Goal: Task Accomplishment & Management: Complete application form

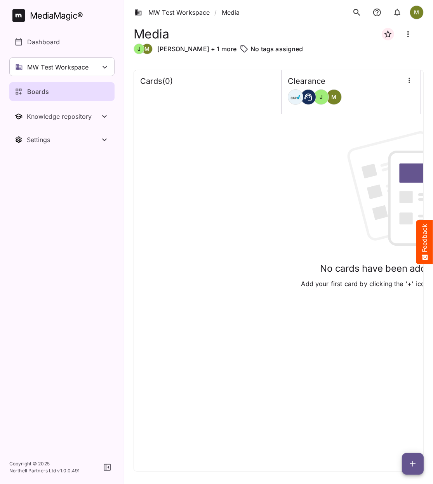
click at [230, 82] on div "Cards ( 0 )" at bounding box center [207, 81] width 135 height 10
click at [412, 465] on icon "button" at bounding box center [412, 463] width 9 height 9
click at [405, 413] on p "Add new card" at bounding box center [393, 414] width 42 height 9
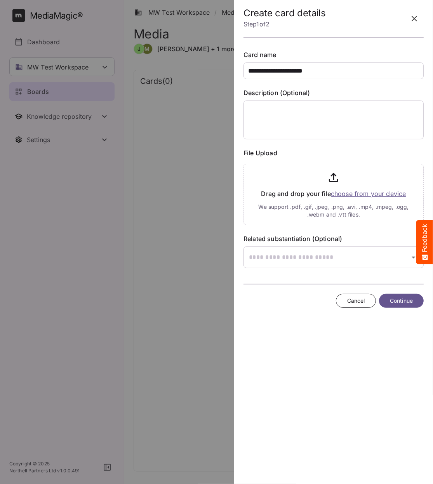
type input "**********"
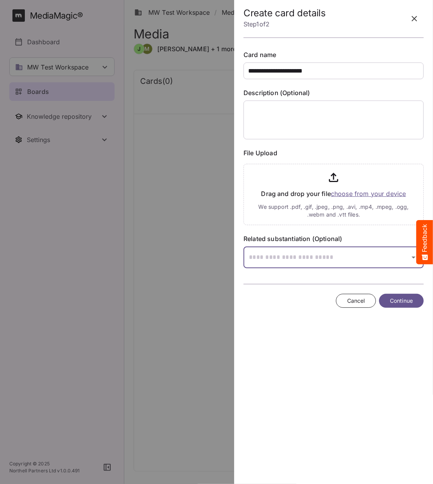
click at [412, 257] on icon "button" at bounding box center [413, 257] width 9 height 9
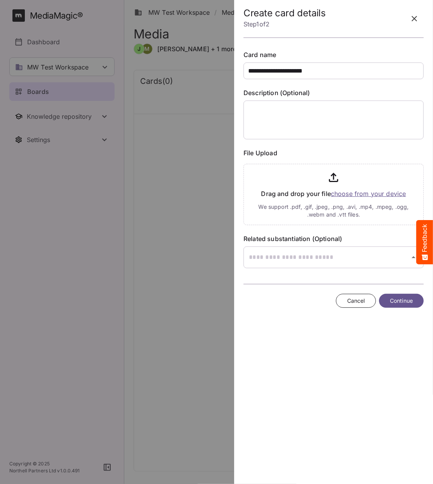
click at [412, 257] on div at bounding box center [216, 242] width 433 height 484
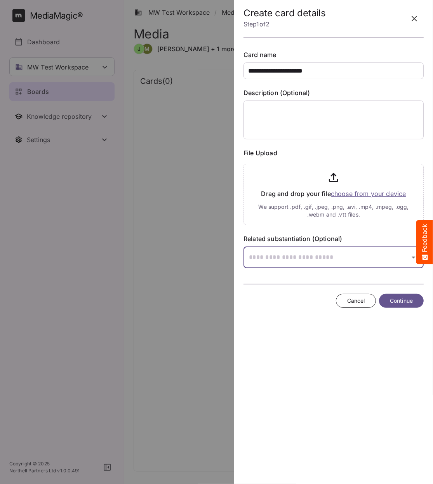
click at [412, 257] on icon "button" at bounding box center [413, 257] width 9 height 9
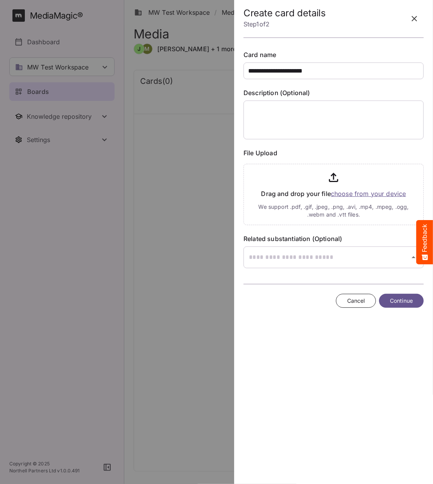
click at [412, 257] on div at bounding box center [216, 242] width 433 height 484
click at [399, 301] on span "Continue" at bounding box center [401, 301] width 23 height 10
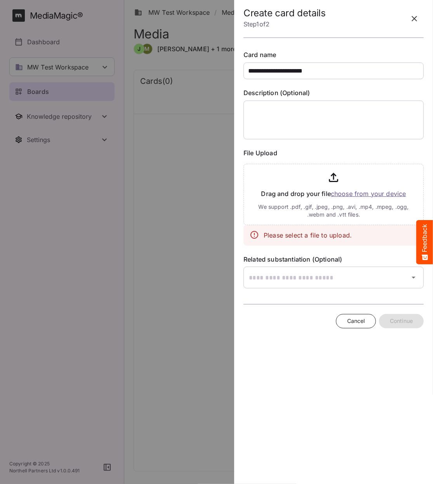
click at [339, 195] on input "file" at bounding box center [333, 193] width 180 height 64
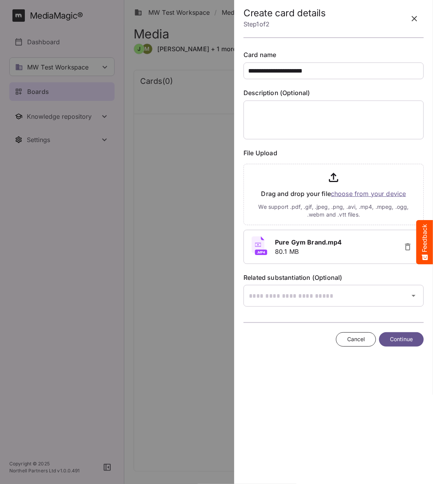
click at [385, 338] on button "Continue" at bounding box center [401, 339] width 45 height 14
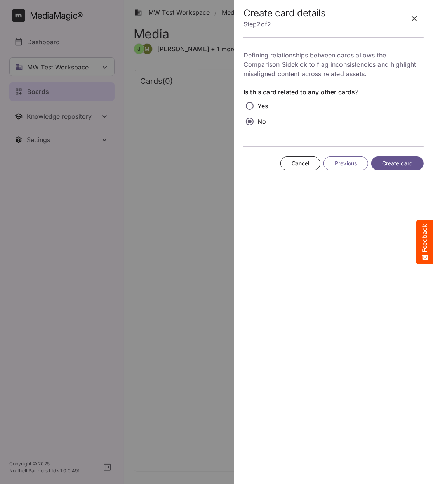
click at [382, 165] on span "Create card" at bounding box center [397, 164] width 31 height 10
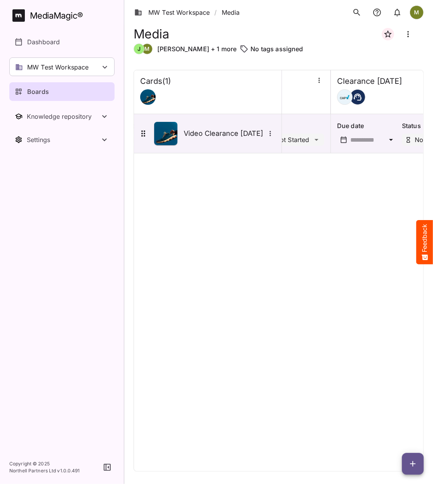
scroll to position [0, 233]
click at [380, 96] on div at bounding box center [396, 97] width 127 height 16
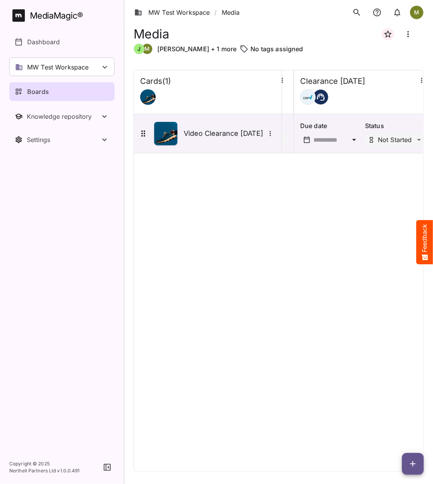
scroll to position [0, 276]
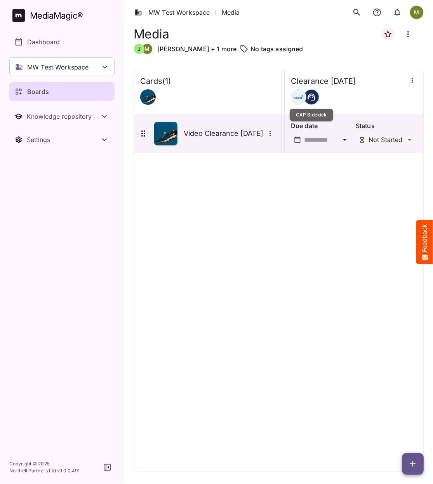
click at [301, 90] on div at bounding box center [354, 97] width 127 height 16
click at [411, 81] on icon "button" at bounding box center [412, 80] width 8 height 8
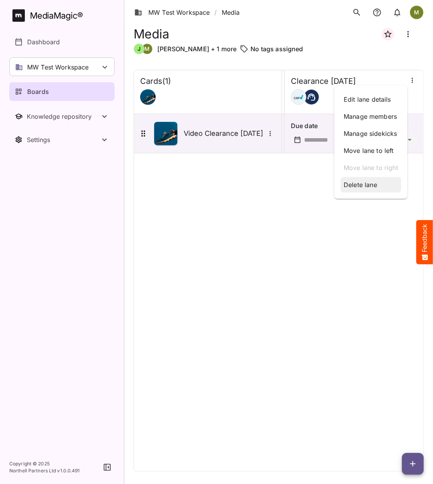
click at [358, 187] on p "Delete lane" at bounding box center [371, 184] width 54 height 9
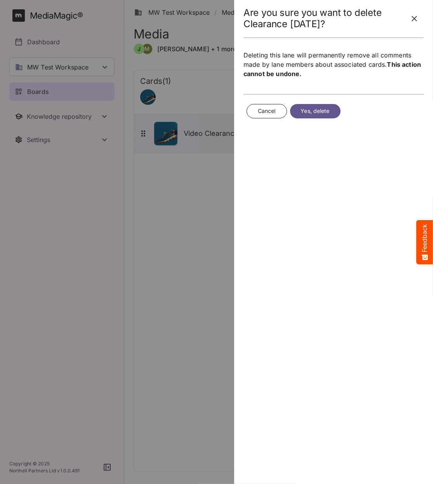
click at [317, 108] on span "Yes, delete" at bounding box center [315, 111] width 29 height 10
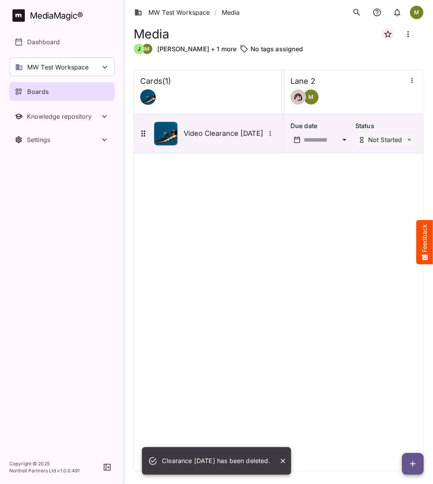
scroll to position [0, 137]
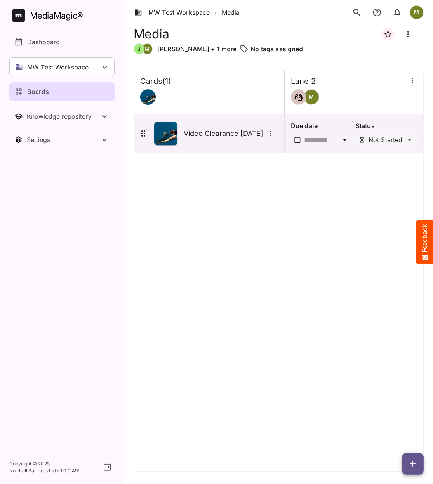
click at [410, 82] on icon "button" at bounding box center [412, 80] width 8 height 8
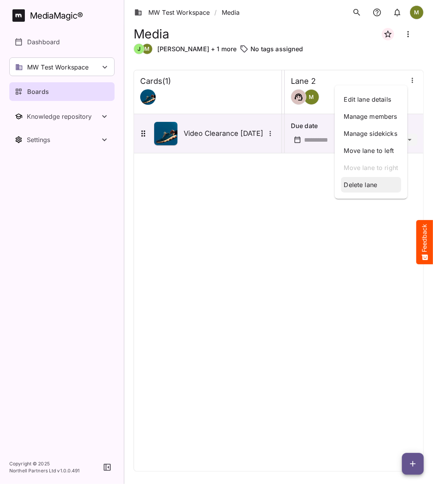
click at [366, 186] on p "Delete lane" at bounding box center [371, 184] width 54 height 9
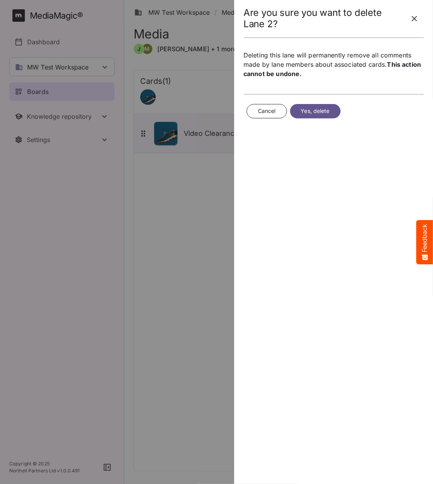
click at [323, 107] on span "Yes, delete" at bounding box center [315, 111] width 29 height 10
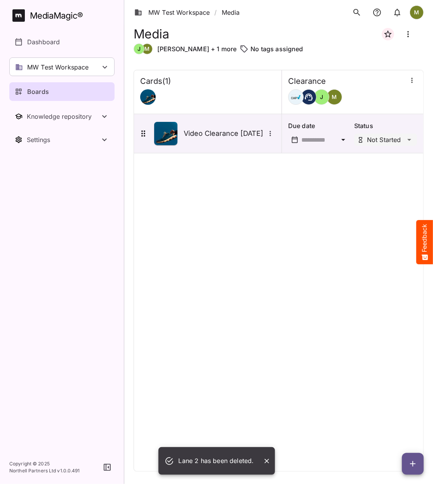
scroll to position [0, 0]
click at [393, 86] on div "Clearance [PERSON_NAME]" at bounding box center [352, 90] width 129 height 28
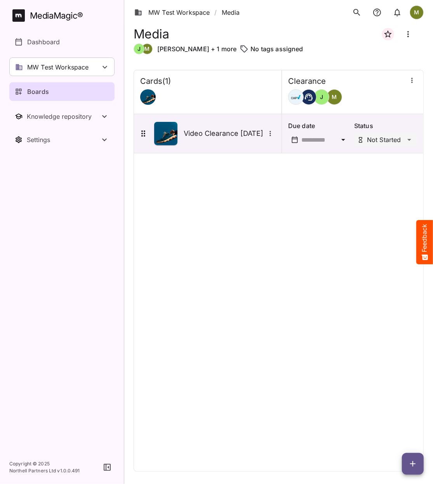
click at [410, 81] on icon "button" at bounding box center [412, 80] width 8 height 8
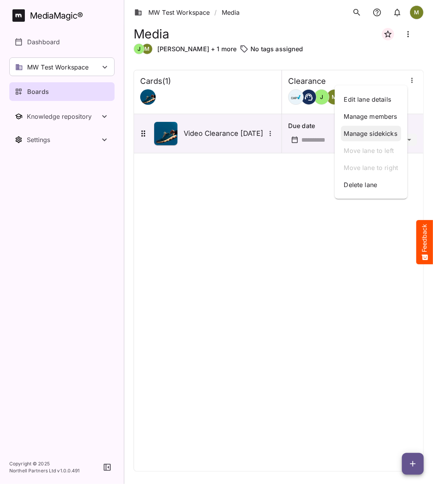
click at [375, 134] on p "Manage sidekicks" at bounding box center [371, 133] width 54 height 9
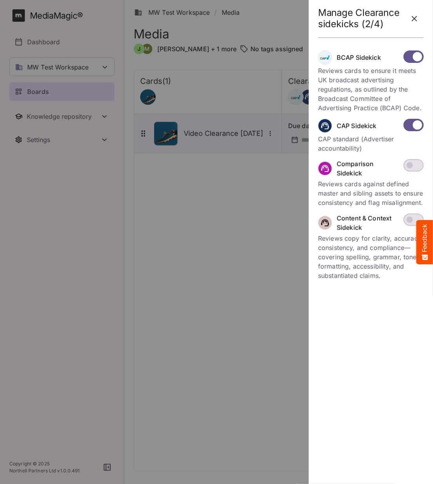
click at [412, 17] on icon "button" at bounding box center [414, 18] width 9 height 9
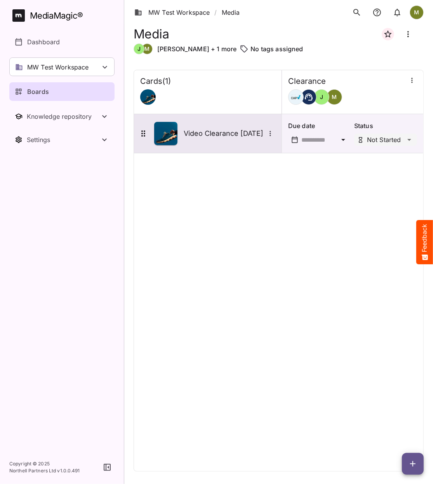
click at [169, 134] on img at bounding box center [165, 133] width 23 height 23
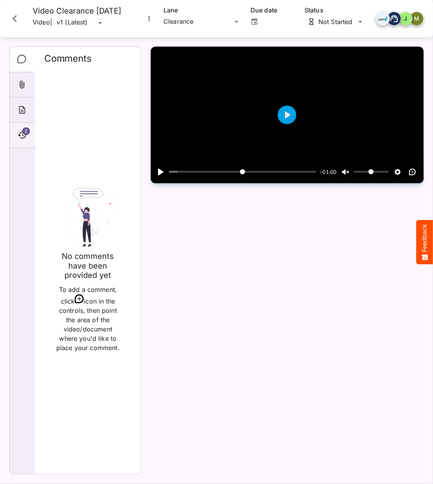
click at [26, 131] on span "2" at bounding box center [26, 131] width 8 height 8
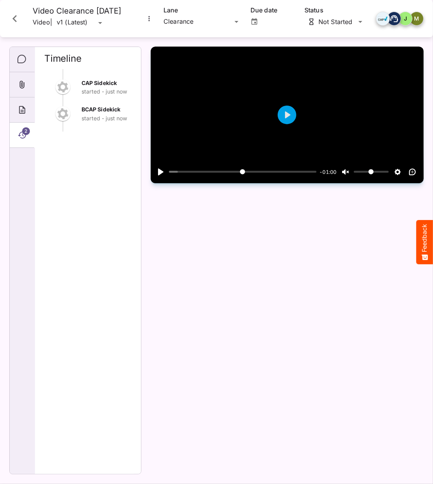
click at [22, 132] on span "2" at bounding box center [26, 131] width 8 height 8
click at [23, 109] on icon "About" at bounding box center [22, 110] width 6 height 8
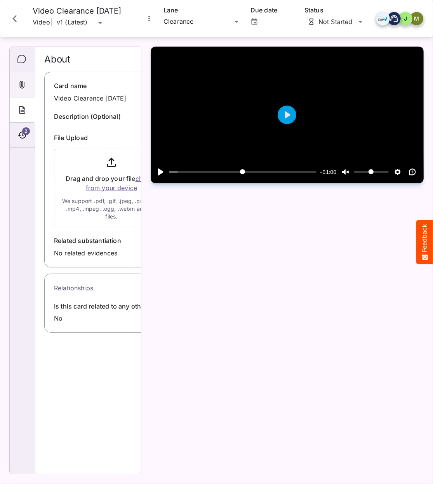
click at [19, 88] on icon "Attachments" at bounding box center [21, 84] width 9 height 9
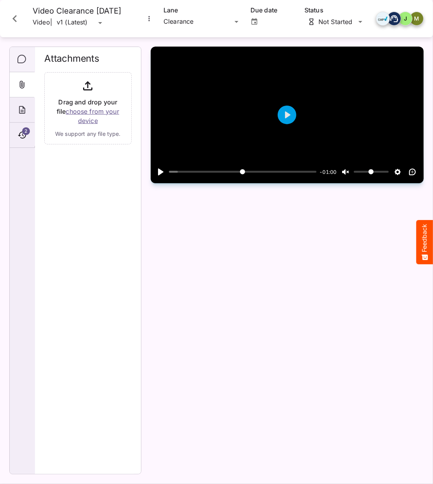
click at [20, 59] on icon "Comments" at bounding box center [21, 59] width 9 height 9
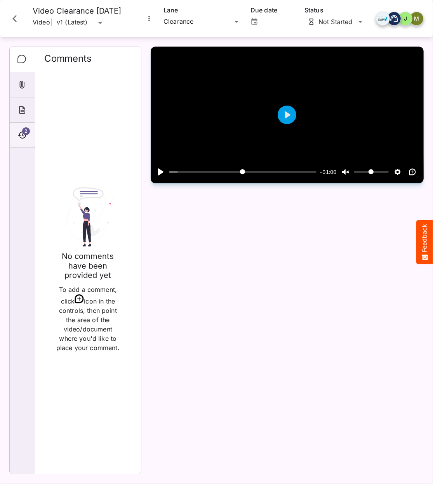
click at [26, 129] on span "2" at bounding box center [26, 131] width 8 height 8
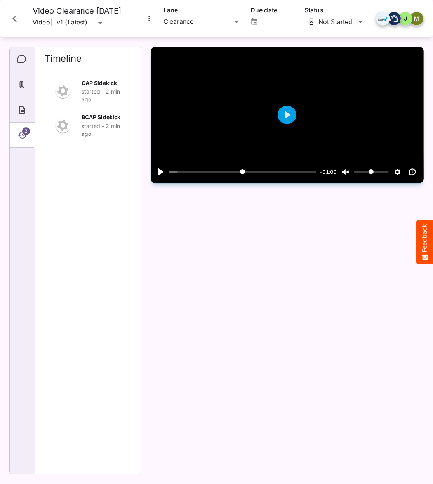
click at [22, 135] on icon "Timeline" at bounding box center [21, 134] width 9 height 9
click at [23, 132] on span "2" at bounding box center [26, 131] width 8 height 8
click at [21, 135] on icon "Timeline" at bounding box center [21, 134] width 9 height 9
click at [20, 57] on icon "Comments" at bounding box center [21, 59] width 9 height 9
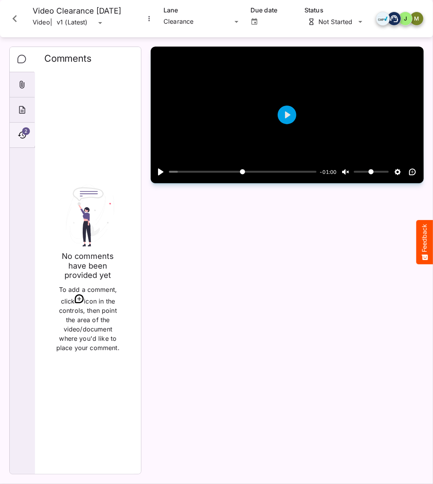
click at [21, 133] on icon "Timeline" at bounding box center [21, 134] width 9 height 9
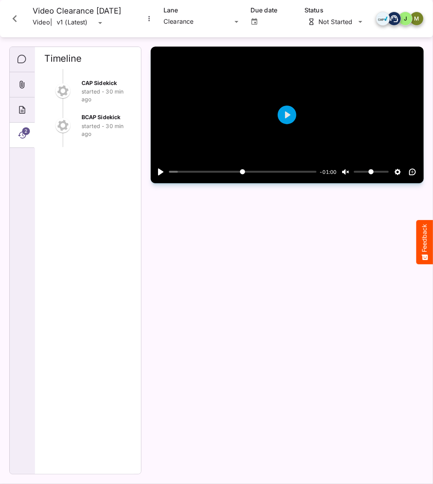
click at [96, 17] on div "v1 (Latest)" at bounding box center [76, 22] width 39 height 11
click at [106, 23] on div "MW Test Workspace / Media M MediaMagic ® Dashboard MW Test Workspace Jo Clearca…" at bounding box center [216, 240] width 433 height 481
click at [422, 243] on button "Feedback" at bounding box center [424, 242] width 17 height 44
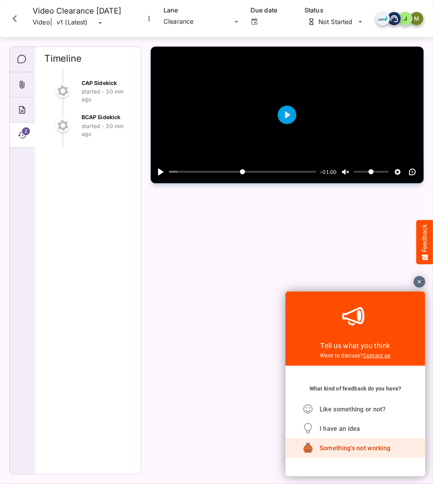
click at [365, 448] on span "Something's not working" at bounding box center [354, 447] width 71 height 7
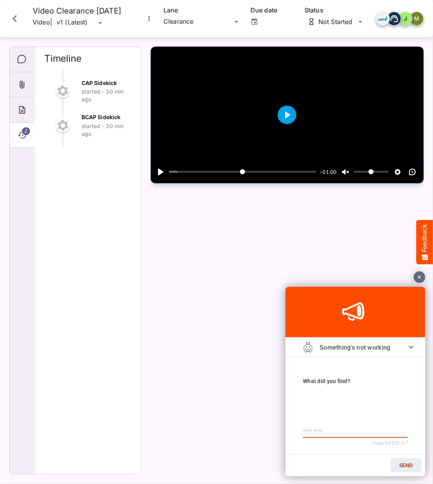
type textarea "*"
type textarea "**"
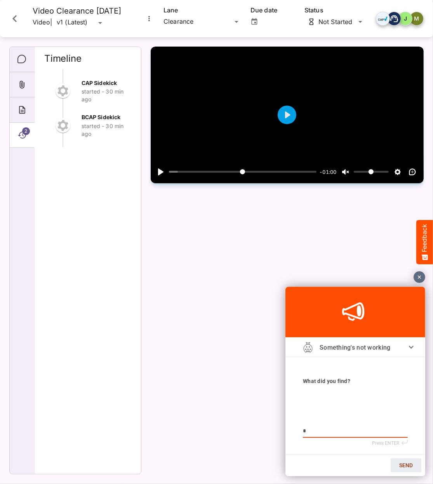
type textarea "**"
type textarea "***"
type textarea "****"
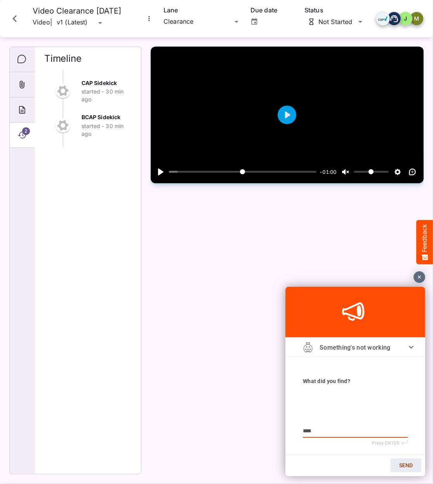
type textarea "*****"
type textarea "******"
type textarea "*******"
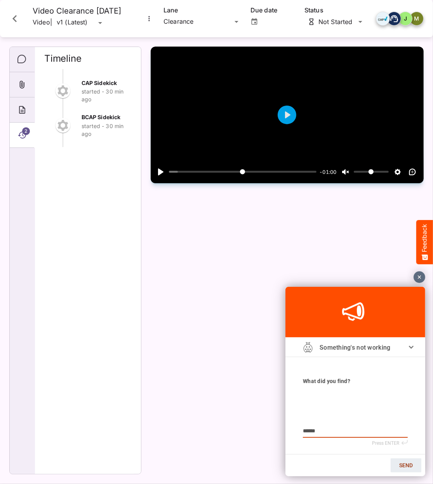
type textarea "*******"
type textarea "*********"
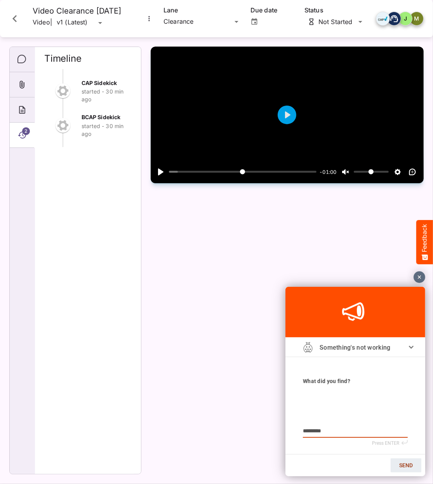
type textarea "*********"
type textarea "**********"
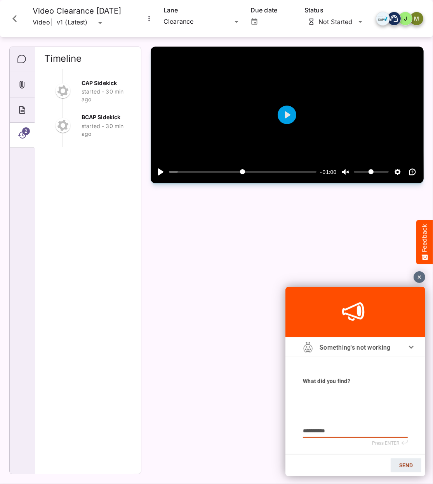
type textarea "**********"
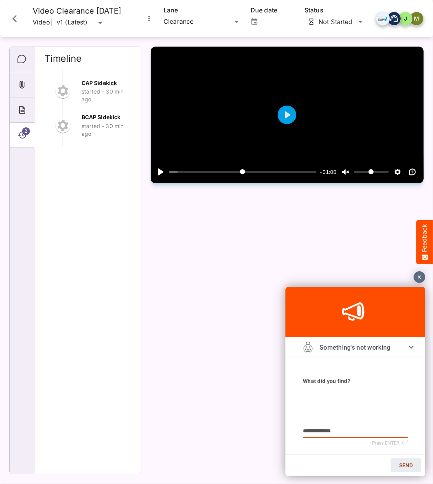
type textarea "**********"
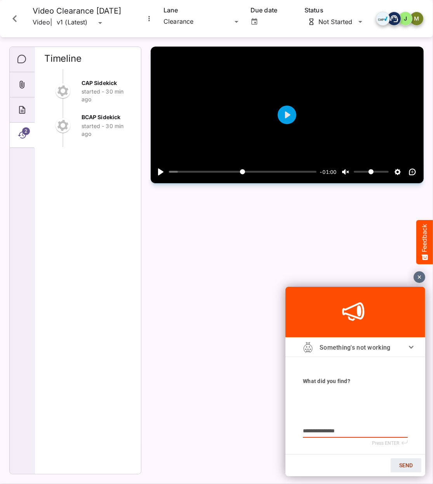
type textarea "**********"
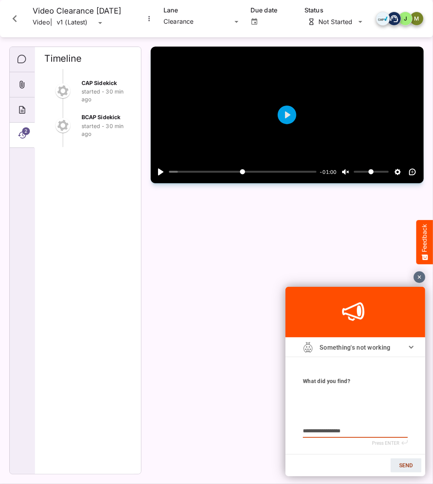
type textarea "**********"
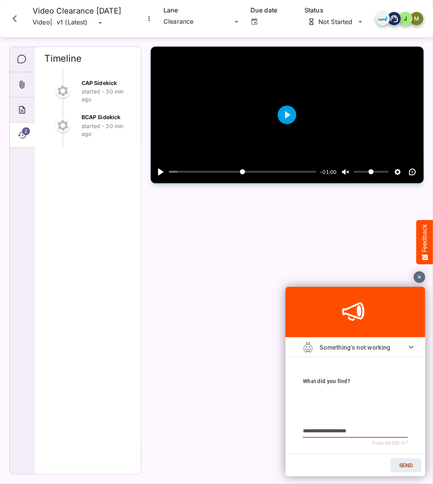
type textarea "**********"
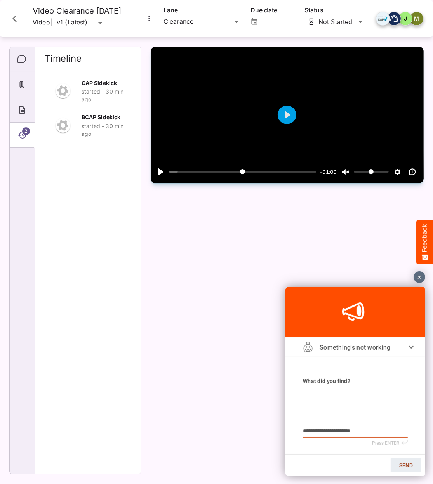
type textarea "**********"
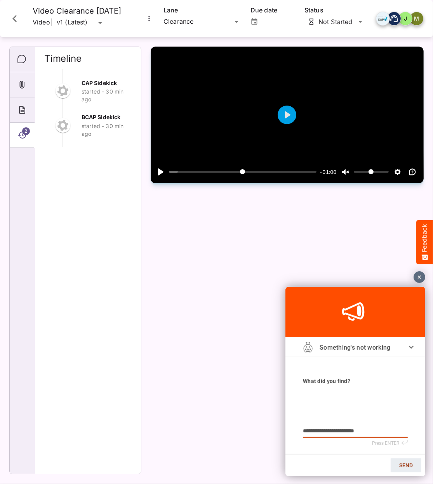
type textarea "**********"
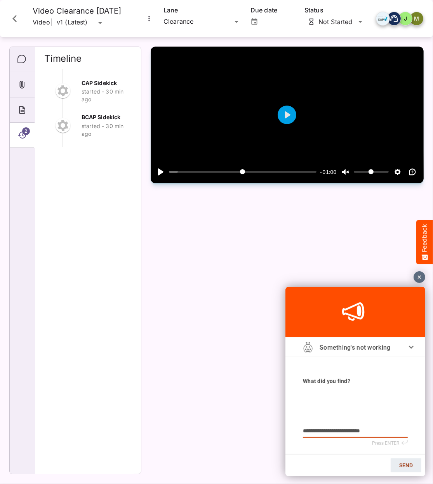
type textarea "**********"
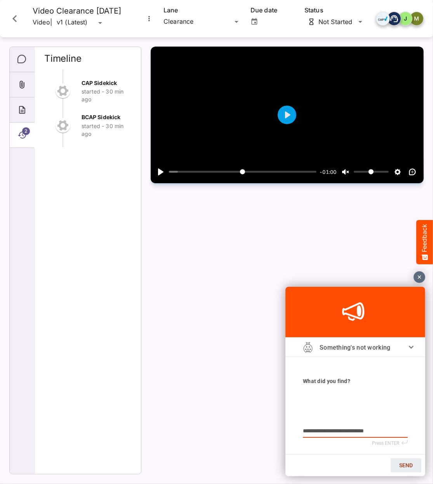
type textarea "**********"
click at [418, 277] on div at bounding box center [419, 277] width 12 height 12
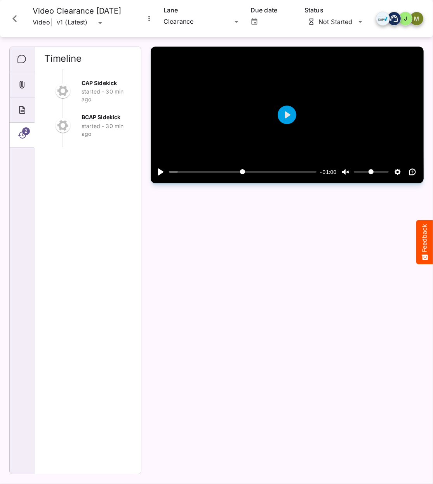
click at [17, 18] on icon "Close card" at bounding box center [15, 19] width 14 height 14
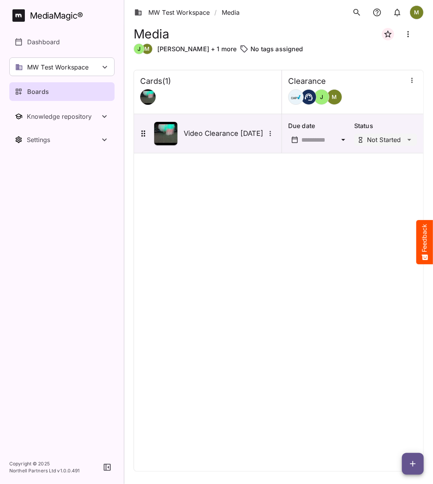
click at [415, 462] on icon "button" at bounding box center [412, 463] width 9 height 9
click at [397, 414] on p "Add new card" at bounding box center [393, 414] width 42 height 9
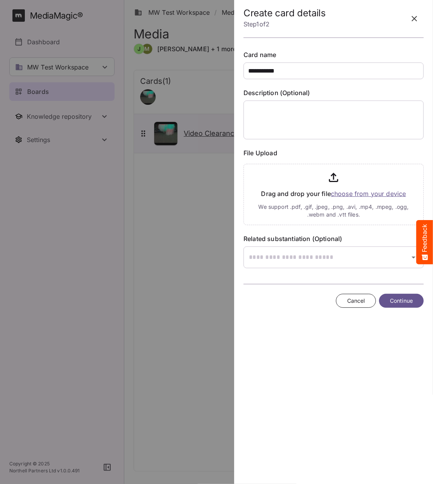
type input "**********"
click at [359, 193] on input "file" at bounding box center [333, 193] width 180 height 64
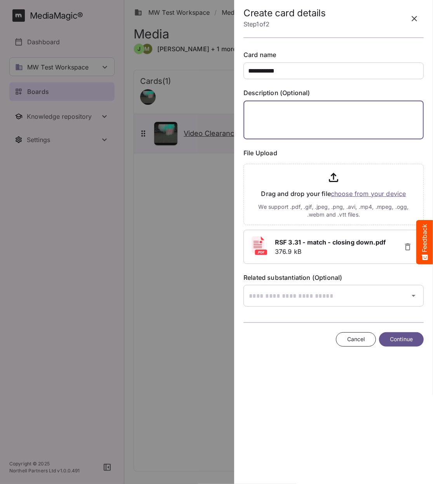
click at [254, 111] on textarea at bounding box center [333, 120] width 180 height 39
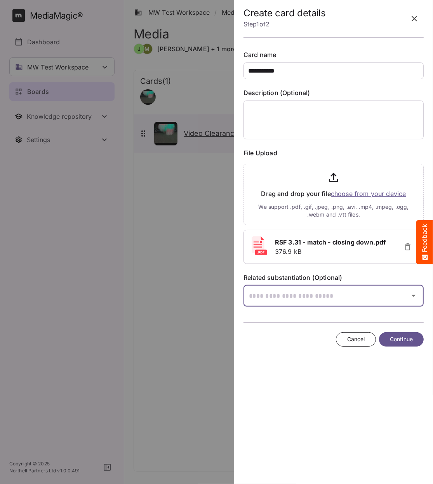
click at [411, 296] on icon "button" at bounding box center [413, 295] width 9 height 9
click at [414, 297] on div at bounding box center [216, 242] width 433 height 484
click at [290, 290] on div "MW Test Workspace / Media M MediaMagic ® Dashboard MW Test Workspace Jo Clearca…" at bounding box center [216, 240] width 433 height 481
click at [380, 297] on div at bounding box center [216, 242] width 433 height 484
click at [380, 297] on div "MW Test Workspace / Media M MediaMagic ® Dashboard MW Test Workspace Jo Clearca…" at bounding box center [216, 240] width 433 height 481
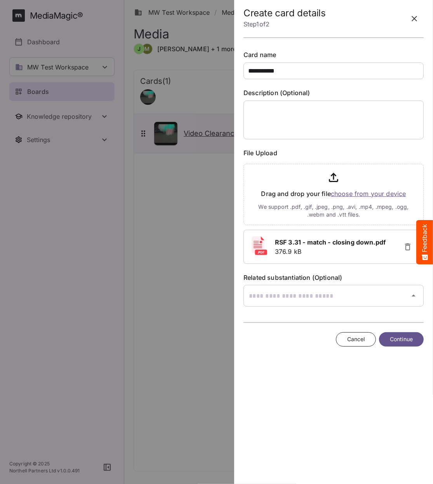
click at [412, 296] on div at bounding box center [216, 242] width 433 height 484
click at [364, 295] on div "MW Test Workspace / Media M MediaMagic ® Dashboard MW Test Workspace Jo Clearca…" at bounding box center [216, 240] width 433 height 481
click at [396, 342] on div at bounding box center [216, 242] width 433 height 484
click at [398, 339] on span "Continue" at bounding box center [401, 340] width 23 height 10
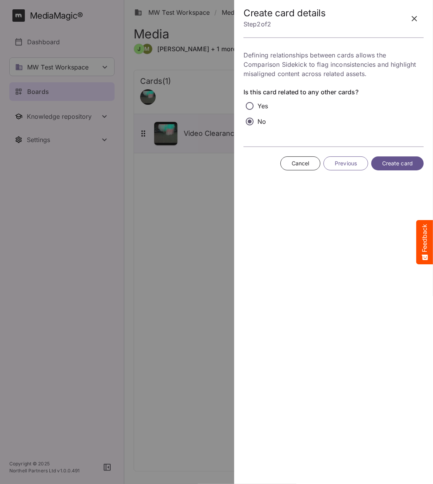
click at [390, 160] on span "Create card" at bounding box center [397, 164] width 31 height 10
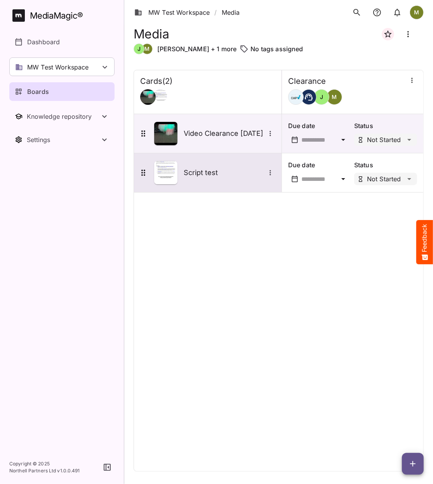
click at [174, 172] on img at bounding box center [165, 172] width 23 height 23
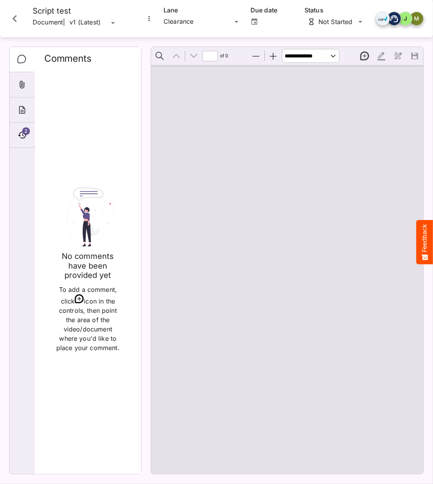
scroll to position [1, 0]
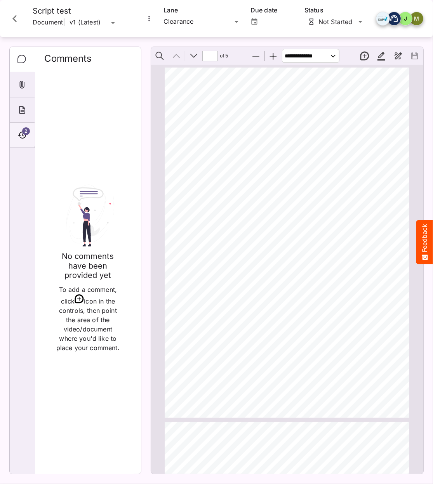
click at [26, 134] on span "2" at bounding box center [26, 131] width 8 height 8
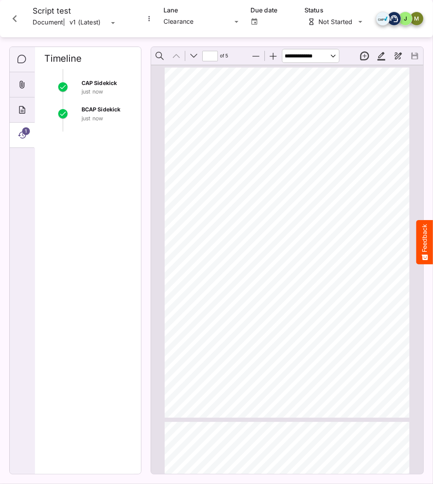
click at [22, 59] on icon "Comments" at bounding box center [21, 59] width 9 height 9
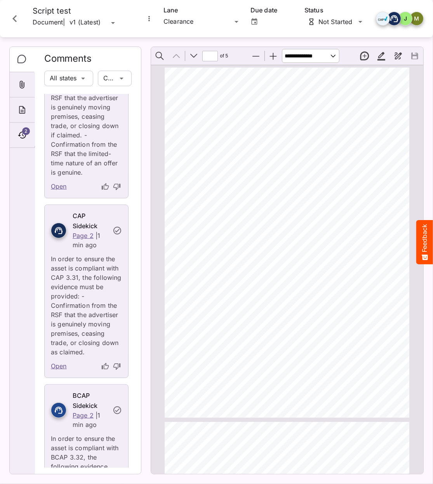
scroll to position [0, 0]
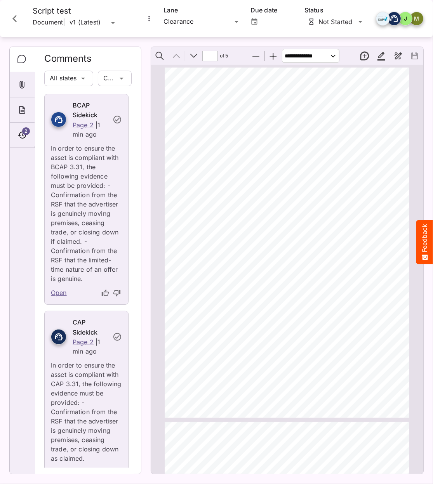
click at [57, 298] on link "Open" at bounding box center [59, 293] width 16 height 10
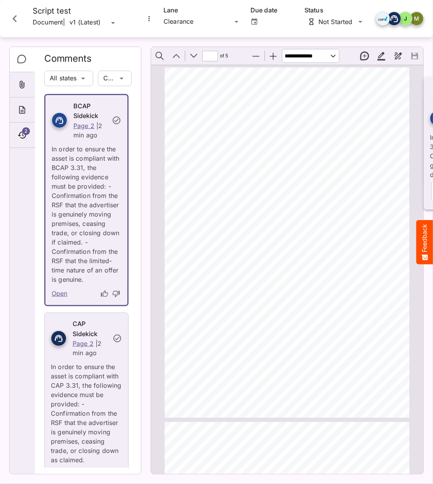
scroll to position [358, 0]
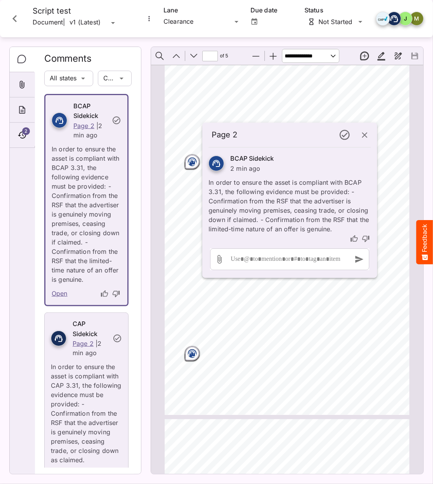
drag, startPoint x: 351, startPoint y: 90, endPoint x: 304, endPoint y: 135, distance: 64.8
click at [304, 135] on h4 "Page 2" at bounding box center [273, 135] width 122 height 10
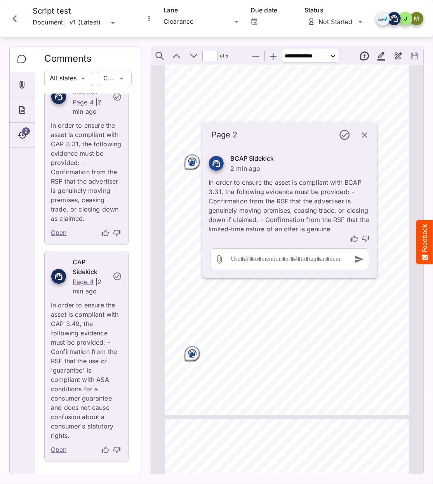
scroll to position [1827, 0]
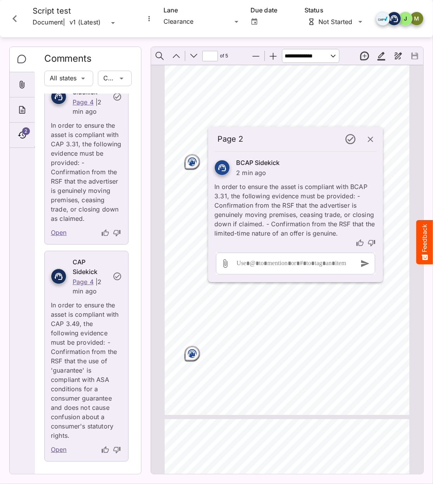
drag, startPoint x: 303, startPoint y: 131, endPoint x: 309, endPoint y: 135, distance: 7.2
click at [309, 135] on h4 "Page 2" at bounding box center [278, 139] width 122 height 10
click at [191, 162] on circle "Page ⁨2⁩" at bounding box center [191, 162] width 1 height 1
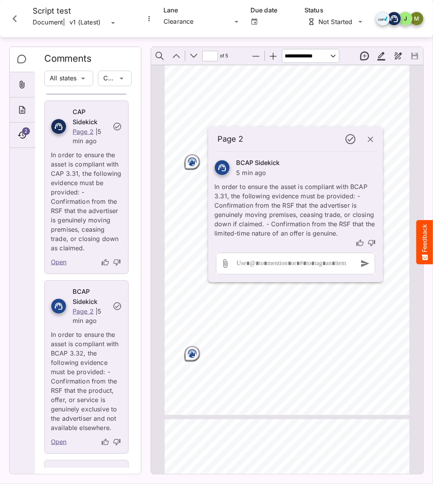
scroll to position [0, 0]
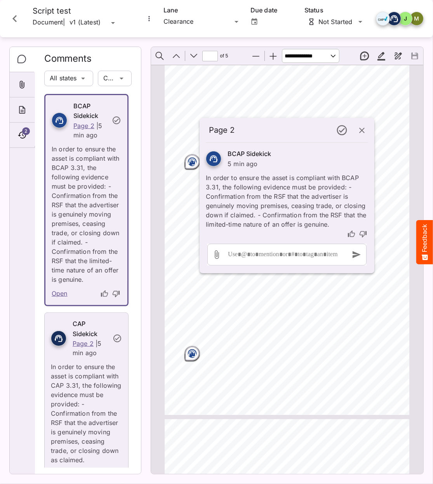
drag, startPoint x: 272, startPoint y: 140, endPoint x: 263, endPoint y: 131, distance: 12.6
click at [263, 131] on h4 "Page 2" at bounding box center [270, 130] width 122 height 10
click at [360, 131] on icon "button" at bounding box center [361, 129] width 9 height 9
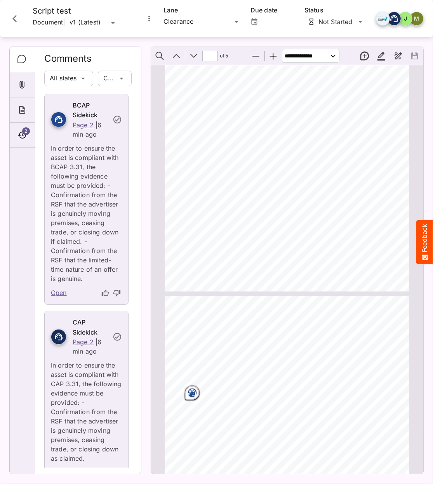
type input "*"
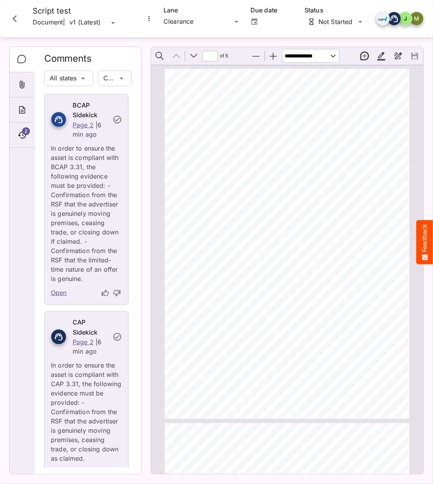
click at [12, 17] on icon "Close card" at bounding box center [15, 19] width 14 height 14
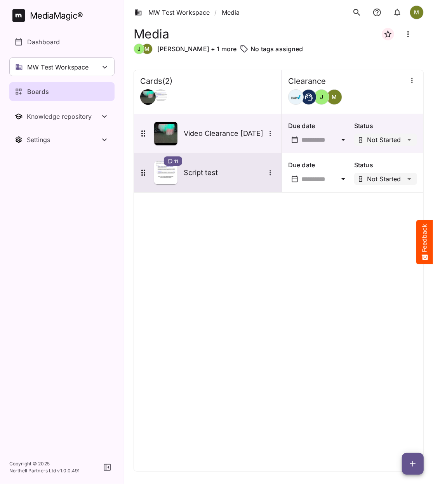
click at [270, 171] on icon "More options for Script test" at bounding box center [270, 173] width 8 height 8
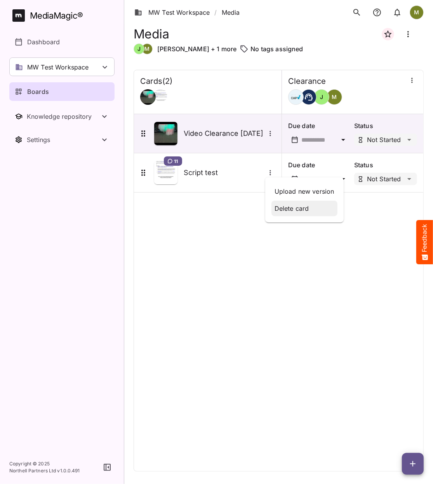
click at [286, 211] on p "Delete card" at bounding box center [304, 208] width 60 height 9
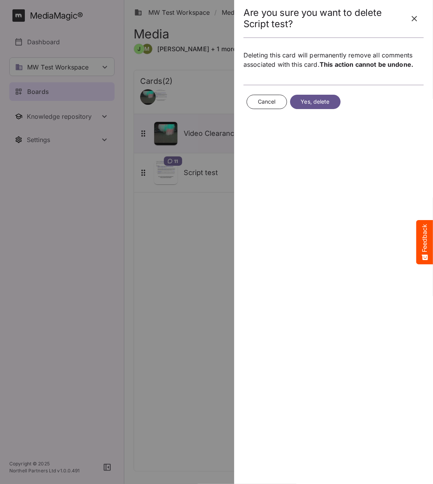
click at [299, 101] on button "Yes, delete" at bounding box center [315, 102] width 50 height 14
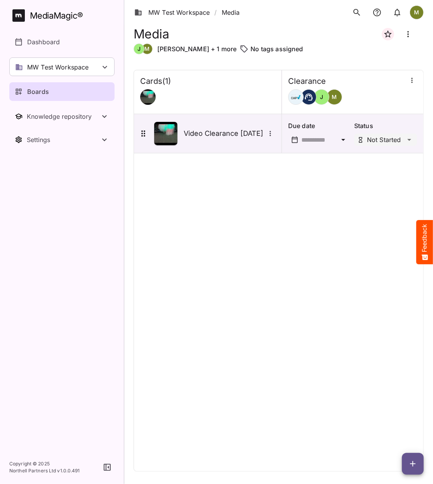
click at [412, 462] on icon "button" at bounding box center [412, 463] width 9 height 9
click at [398, 415] on p "Add new card" at bounding box center [393, 414] width 42 height 9
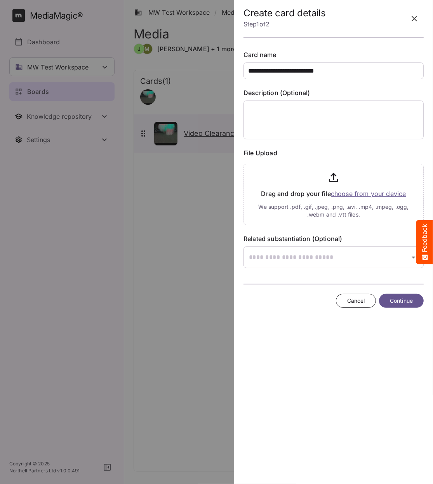
type input "**********"
click at [366, 195] on input "file" at bounding box center [333, 193] width 180 height 64
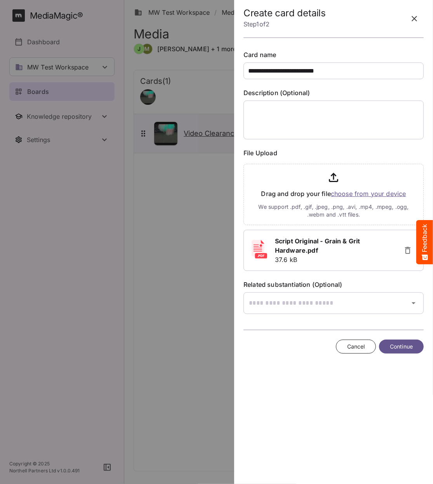
click at [403, 344] on span "Continue" at bounding box center [401, 347] width 23 height 10
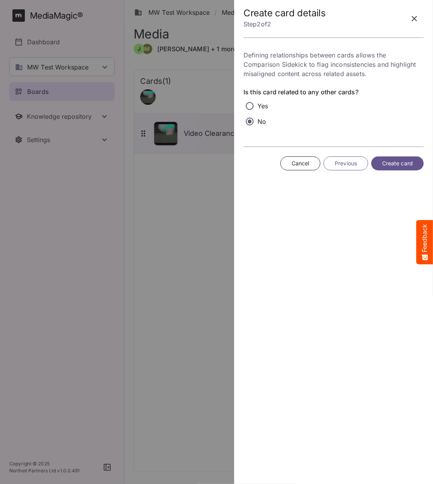
click at [382, 163] on span "Create card" at bounding box center [397, 164] width 31 height 10
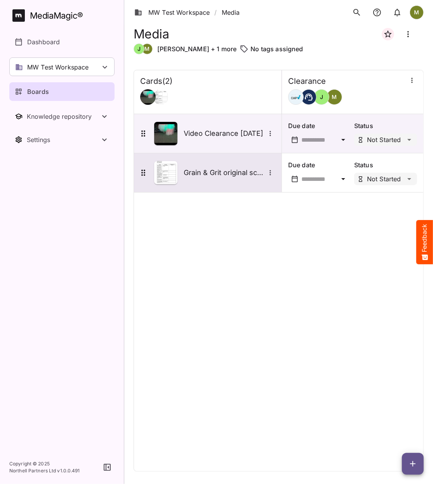
click at [271, 172] on icon "More options for Grain & Grit original script" at bounding box center [270, 173] width 8 height 8
click at [271, 172] on div at bounding box center [216, 242] width 433 height 484
click at [158, 176] on img at bounding box center [165, 172] width 23 height 23
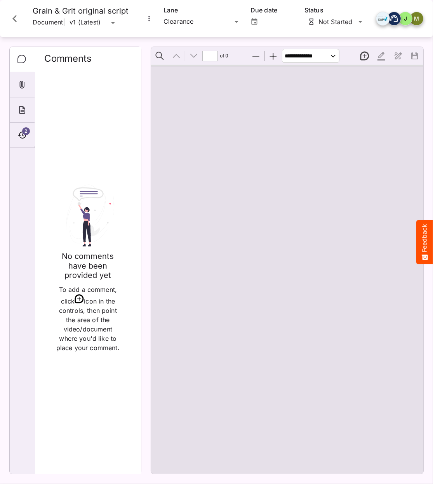
type input "*"
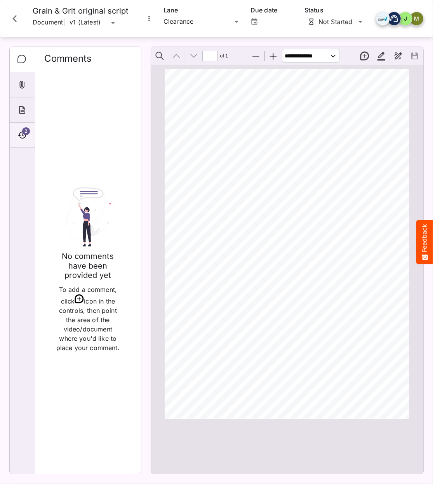
click at [22, 133] on icon "Timeline" at bounding box center [21, 134] width 9 height 9
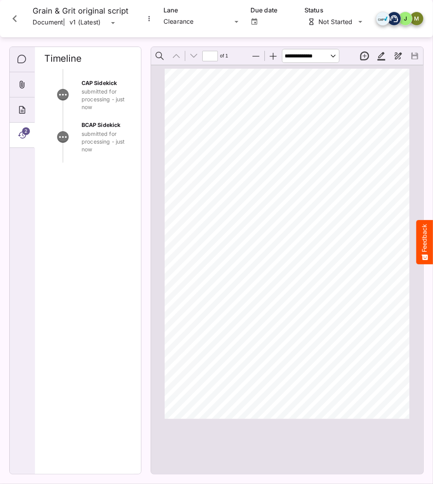
click at [21, 131] on icon "Timeline" at bounding box center [21, 134] width 9 height 9
click at [21, 59] on icon "Comments" at bounding box center [21, 59] width 9 height 9
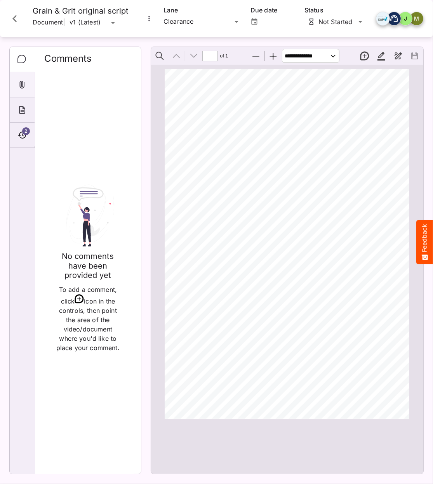
click at [21, 85] on icon "Attachments" at bounding box center [22, 85] width 5 height 8
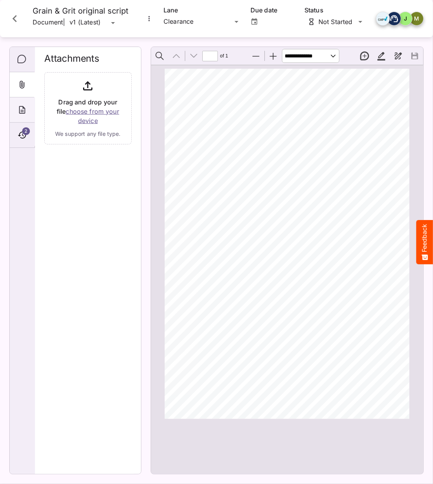
click at [21, 107] on icon "About" at bounding box center [21, 109] width 9 height 9
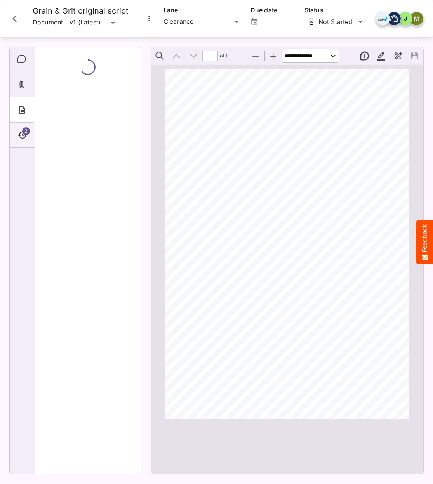
click at [21, 137] on icon "Timeline" at bounding box center [21, 134] width 9 height 9
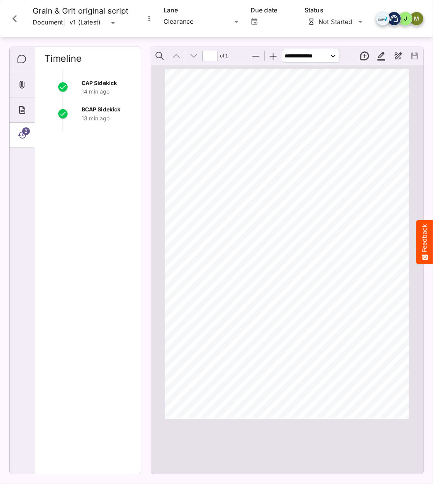
click at [95, 120] on p "13 min ago" at bounding box center [107, 119] width 50 height 8
click at [93, 85] on span "CAP Sidekick" at bounding box center [99, 83] width 35 height 7
click at [89, 117] on p "14 min ago" at bounding box center [107, 119] width 50 height 8
click at [20, 85] on icon "Attachments" at bounding box center [22, 85] width 5 height 8
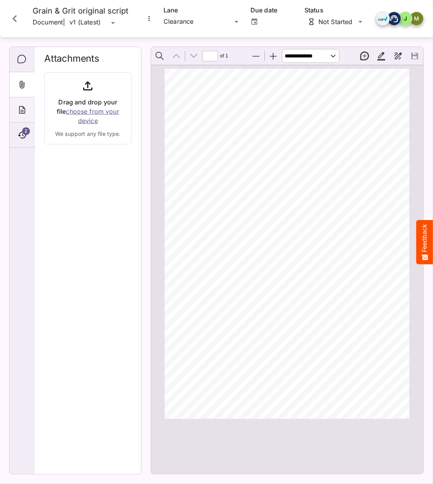
click at [19, 104] on div "About" at bounding box center [22, 109] width 25 height 25
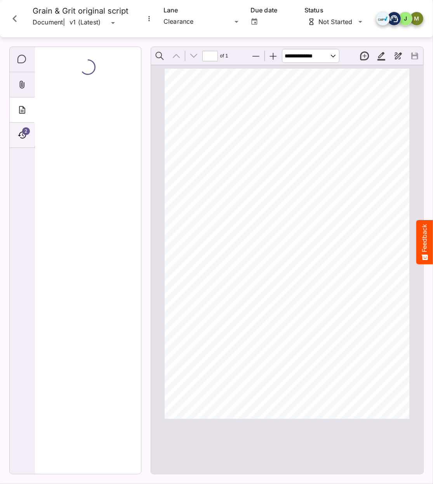
click at [16, 130] on div "2" at bounding box center [22, 135] width 25 height 25
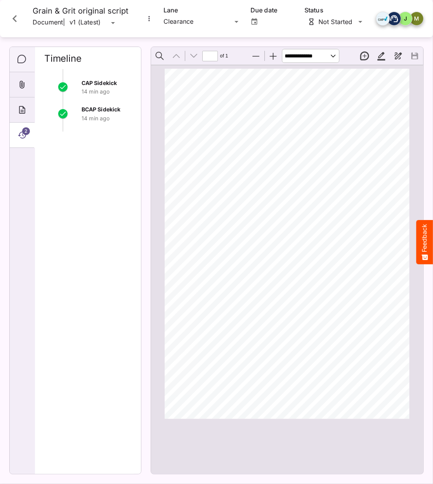
click at [19, 63] on icon "Comments" at bounding box center [21, 59] width 9 height 9
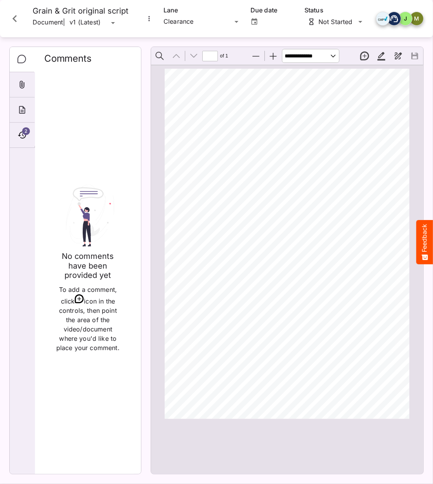
click at [12, 20] on icon "Close card" at bounding box center [15, 19] width 14 height 14
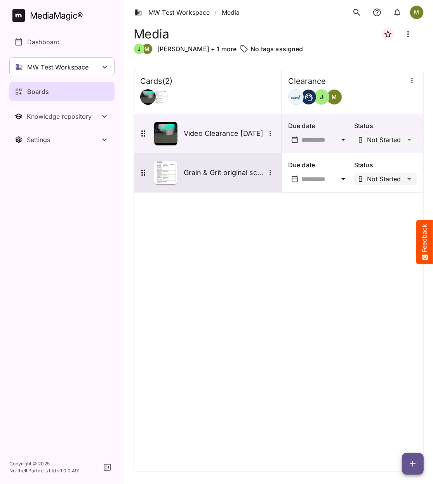
click at [167, 177] on img at bounding box center [165, 172] width 23 height 23
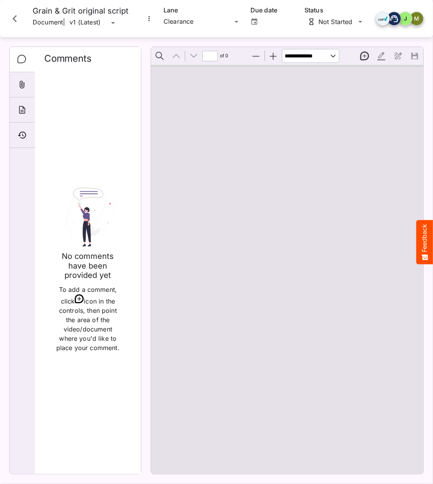
type input "*"
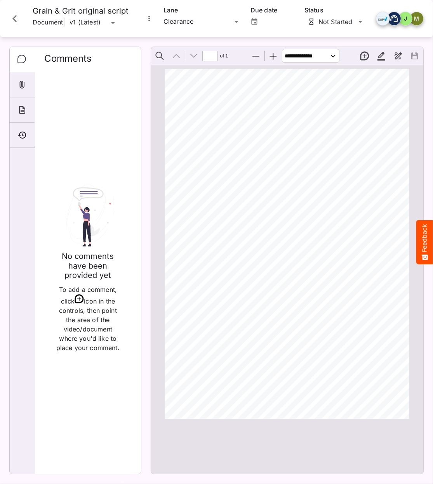
click at [16, 20] on icon "Close card" at bounding box center [15, 19] width 14 height 14
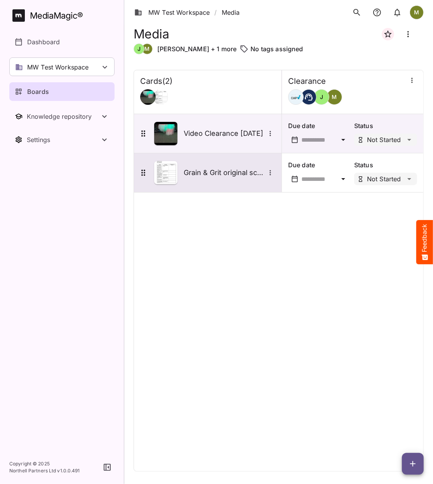
click at [269, 174] on icon "More options for Grain & Grit original script" at bounding box center [270, 173] width 8 height 8
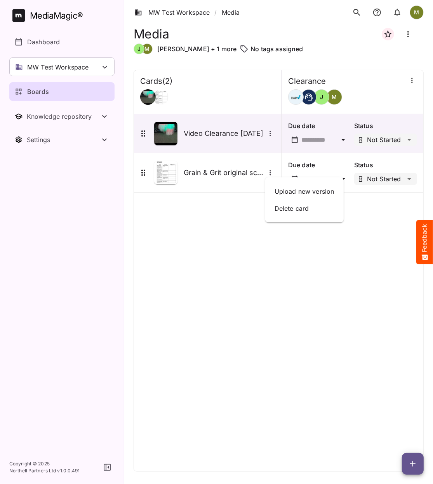
click at [411, 463] on div at bounding box center [216, 242] width 433 height 484
click at [411, 463] on icon "button" at bounding box center [412, 463] width 9 height 9
click at [394, 412] on p "Add new card" at bounding box center [393, 414] width 42 height 9
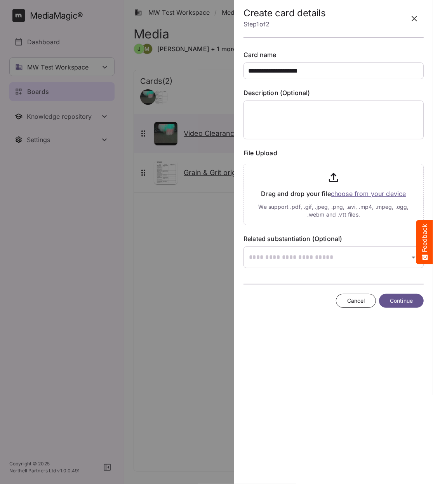
type input "**********"
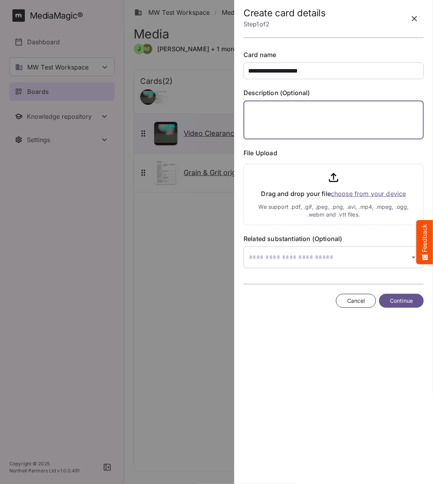
drag, startPoint x: 245, startPoint y: 134, endPoint x: 281, endPoint y: 245, distance: 117.1
click at [280, 245] on div "**********" at bounding box center [333, 159] width 180 height 218
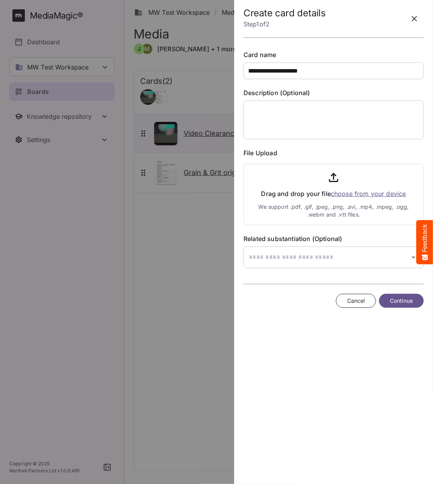
click at [339, 195] on input "file" at bounding box center [333, 193] width 180 height 64
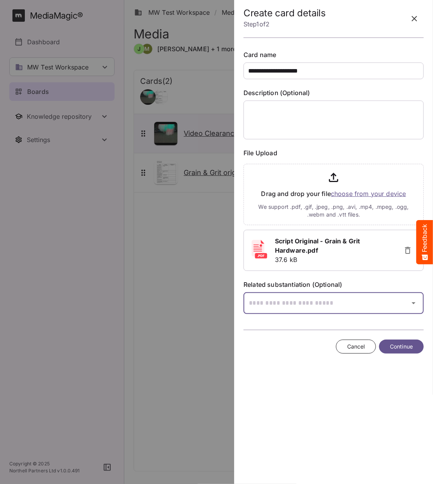
click at [341, 299] on div "MW Test Workspace / Media M MediaMagic ® Dashboard MW Test Workspace Jo Clearca…" at bounding box center [216, 240] width 433 height 481
click at [412, 302] on div at bounding box center [216, 242] width 433 height 484
click at [329, 299] on div "MW Test Workspace / Media M MediaMagic ® Dashboard MW Test Workspace Jo Clearca…" at bounding box center [216, 240] width 433 height 481
click at [316, 304] on div at bounding box center [216, 242] width 433 height 484
click at [316, 304] on div "MW Test Workspace / Media M MediaMagic ® Dashboard MW Test Workspace Jo Clearca…" at bounding box center [216, 240] width 433 height 481
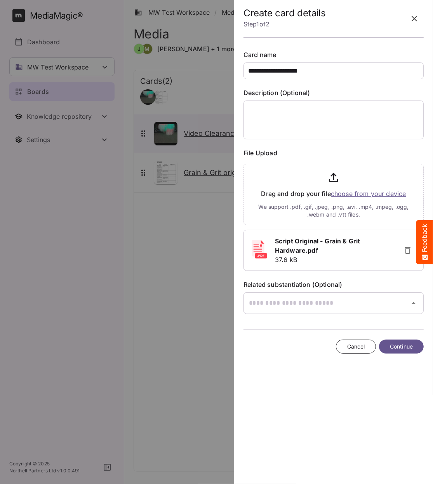
click at [316, 304] on div at bounding box center [216, 242] width 433 height 484
click at [316, 304] on div "MW Test Workspace / Media M MediaMagic ® Dashboard MW Test Workspace Jo Clearca…" at bounding box center [216, 240] width 433 height 481
click at [316, 304] on div at bounding box center [216, 242] width 433 height 484
click at [315, 304] on input "text" at bounding box center [323, 303] width 161 height 22
click at [315, 304] on div at bounding box center [216, 242] width 433 height 484
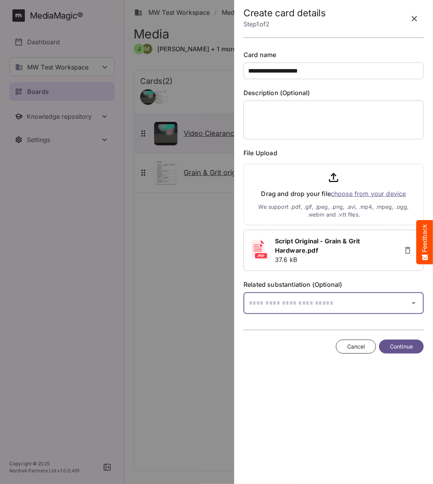
click at [315, 304] on div "MW Test Workspace / Media M MediaMagic ® Dashboard MW Test Workspace Jo Clearca…" at bounding box center [216, 240] width 433 height 481
click at [315, 304] on div at bounding box center [216, 242] width 433 height 484
click at [315, 304] on div "MW Test Workspace / Media M MediaMagic ® Dashboard MW Test Workspace Jo Clearca…" at bounding box center [216, 240] width 433 height 481
click at [315, 304] on div at bounding box center [216, 242] width 433 height 484
click at [315, 304] on div "MW Test Workspace / Media M MediaMagic ® Dashboard MW Test Workspace Jo Clearca…" at bounding box center [216, 240] width 433 height 481
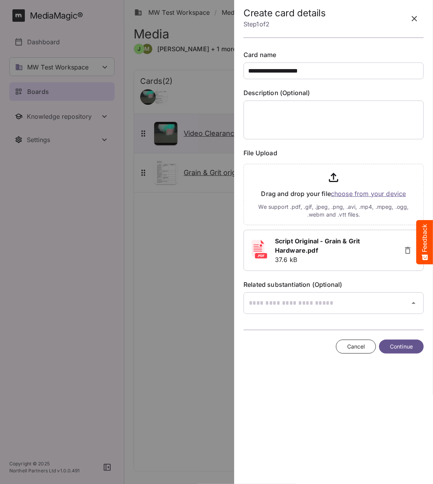
click at [315, 304] on div at bounding box center [216, 242] width 433 height 484
click at [315, 304] on div "MW Test Workspace / Media M MediaMagic ® Dashboard MW Test Workspace Jo Clearca…" at bounding box center [216, 240] width 433 height 481
click at [315, 304] on div at bounding box center [216, 242] width 433 height 484
click at [315, 304] on div "MW Test Workspace / Media M MediaMagic ® Dashboard MW Test Workspace Jo Clearca…" at bounding box center [216, 240] width 433 height 481
click at [315, 304] on div at bounding box center [216, 242] width 433 height 484
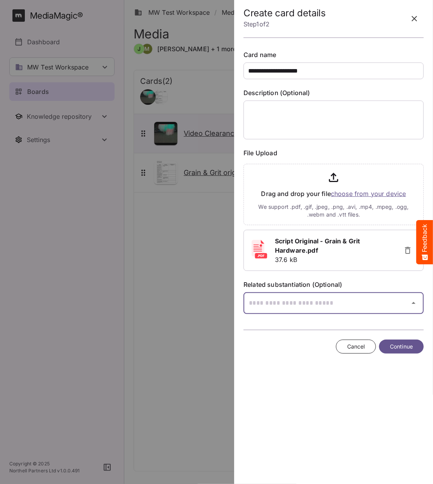
click at [345, 305] on div "MW Test Workspace / Media M MediaMagic ® Dashboard MW Test Workspace Jo Clearca…" at bounding box center [216, 240] width 433 height 481
click at [268, 249] on div at bounding box center [216, 242] width 433 height 484
click at [294, 306] on input "text" at bounding box center [323, 303] width 161 height 22
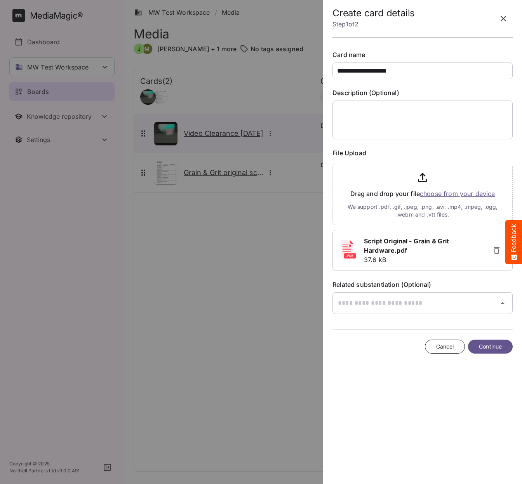
click at [211, 294] on div at bounding box center [261, 242] width 522 height 484
click at [228, 283] on div at bounding box center [261, 242] width 522 height 484
click at [68, 234] on div at bounding box center [261, 242] width 522 height 484
click at [407, 378] on div "**********" at bounding box center [422, 242] width 193 height 484
click at [432, 347] on span "Cancel" at bounding box center [445, 347] width 18 height 10
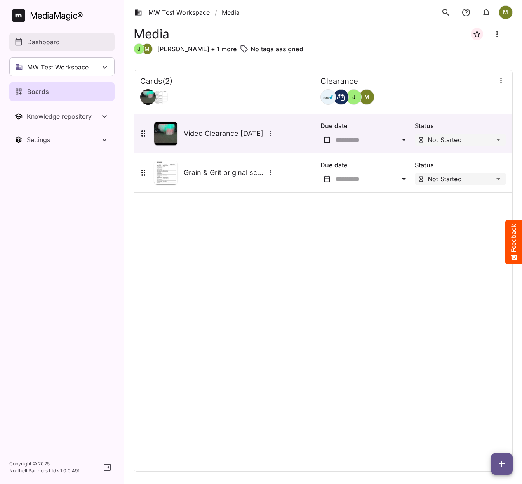
click at [50, 42] on p "Dashboard" at bounding box center [43, 41] width 33 height 9
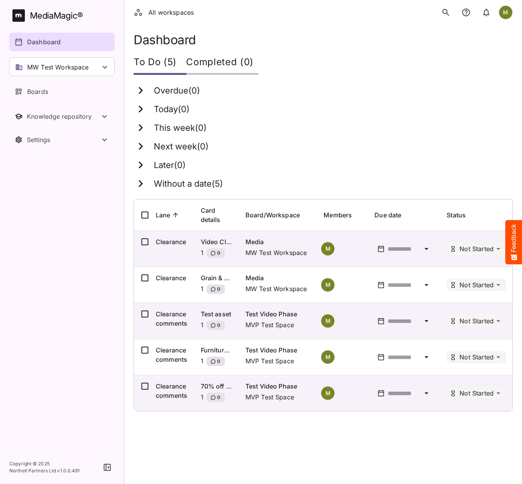
click at [143, 62] on div "To Do (5)" at bounding box center [160, 63] width 52 height 23
click at [142, 90] on icon at bounding box center [141, 90] width 4 height 7
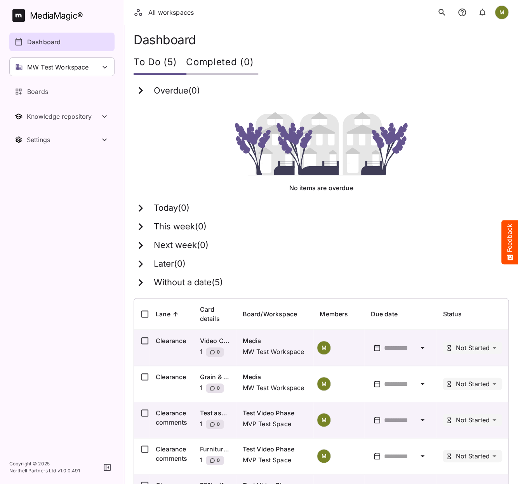
click at [142, 90] on icon at bounding box center [141, 90] width 4 height 7
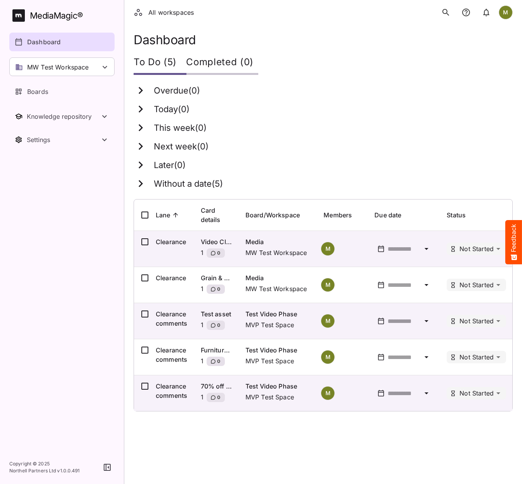
click at [143, 110] on icon at bounding box center [141, 109] width 14 height 14
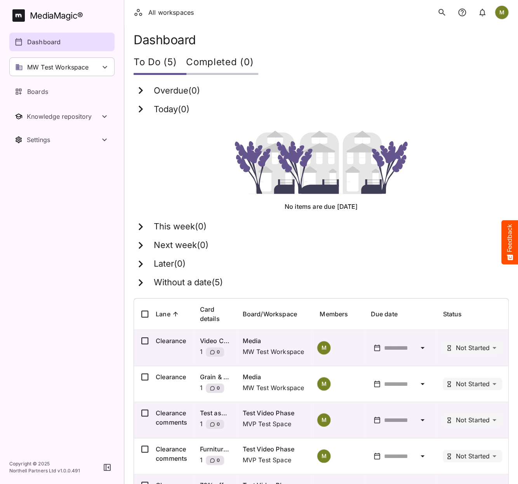
click at [143, 110] on icon at bounding box center [141, 109] width 14 height 14
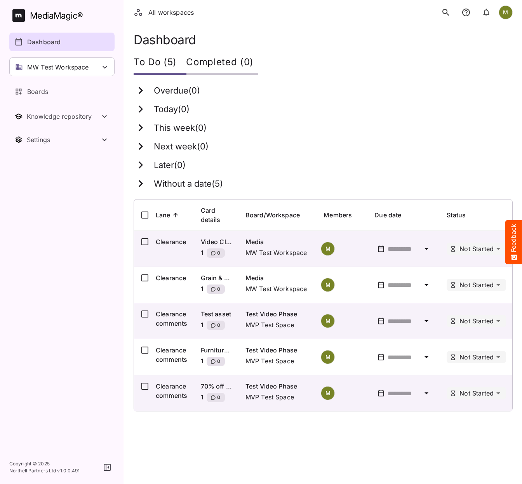
click at [141, 129] on icon at bounding box center [141, 127] width 4 height 7
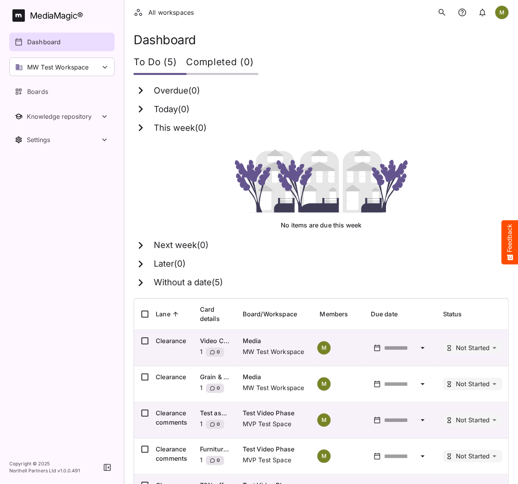
click at [141, 129] on icon at bounding box center [141, 127] width 4 height 7
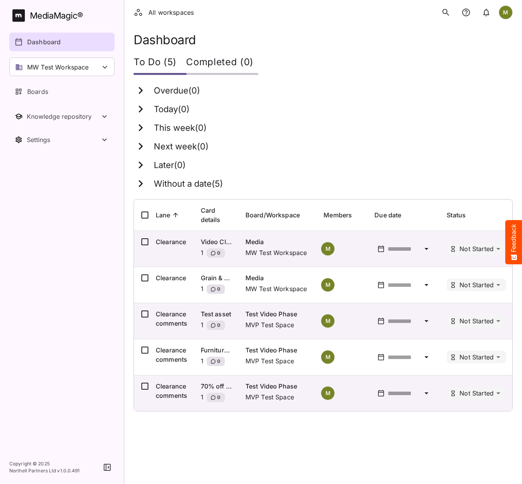
click at [140, 148] on icon at bounding box center [141, 146] width 4 height 7
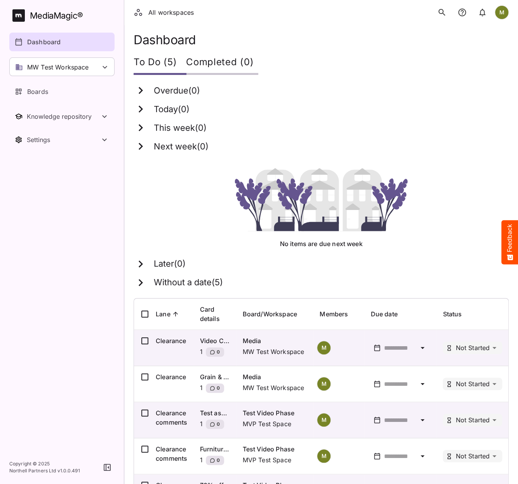
click at [140, 148] on icon at bounding box center [141, 146] width 4 height 7
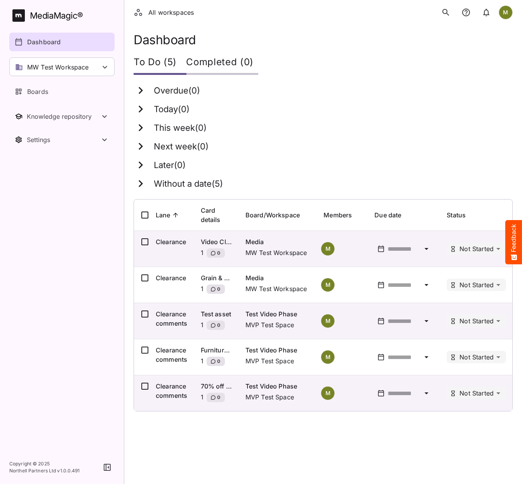
click at [140, 167] on icon at bounding box center [141, 165] width 4 height 7
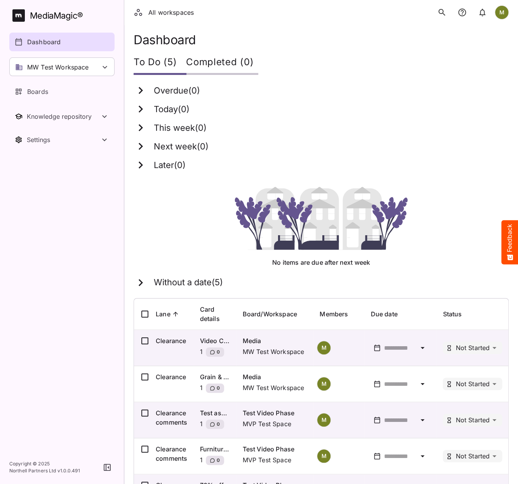
click at [140, 167] on icon at bounding box center [141, 165] width 4 height 7
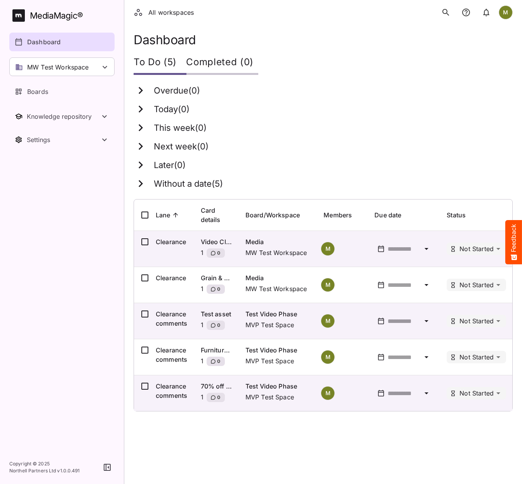
click at [140, 182] on icon at bounding box center [141, 184] width 14 height 14
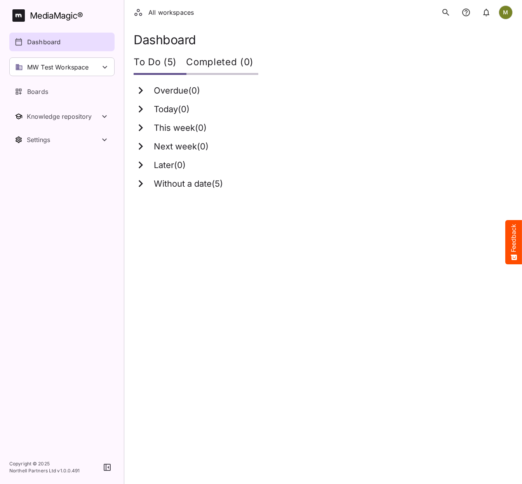
click at [141, 185] on icon at bounding box center [141, 183] width 4 height 7
